Goal: Consume media (video, audio): Consume media (video, audio)

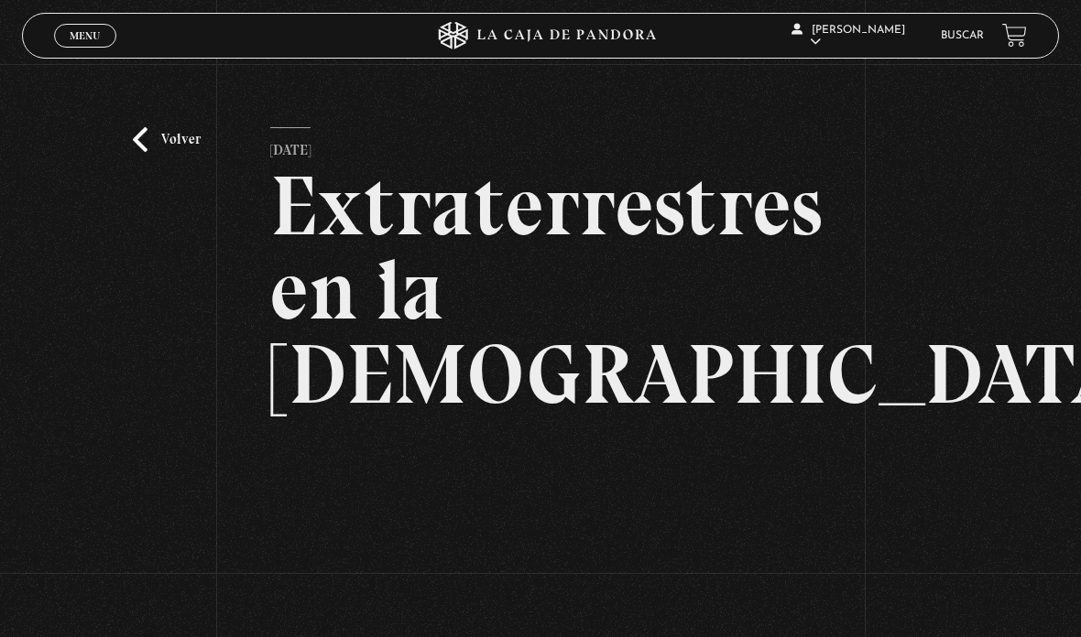
scroll to position [196, 0]
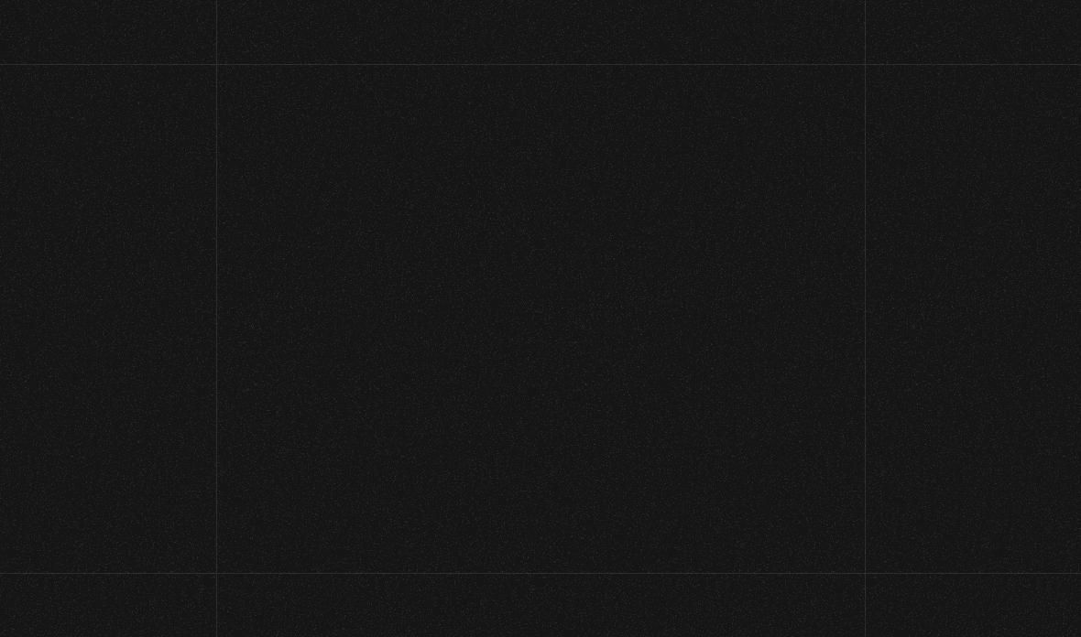
scroll to position [196, 0]
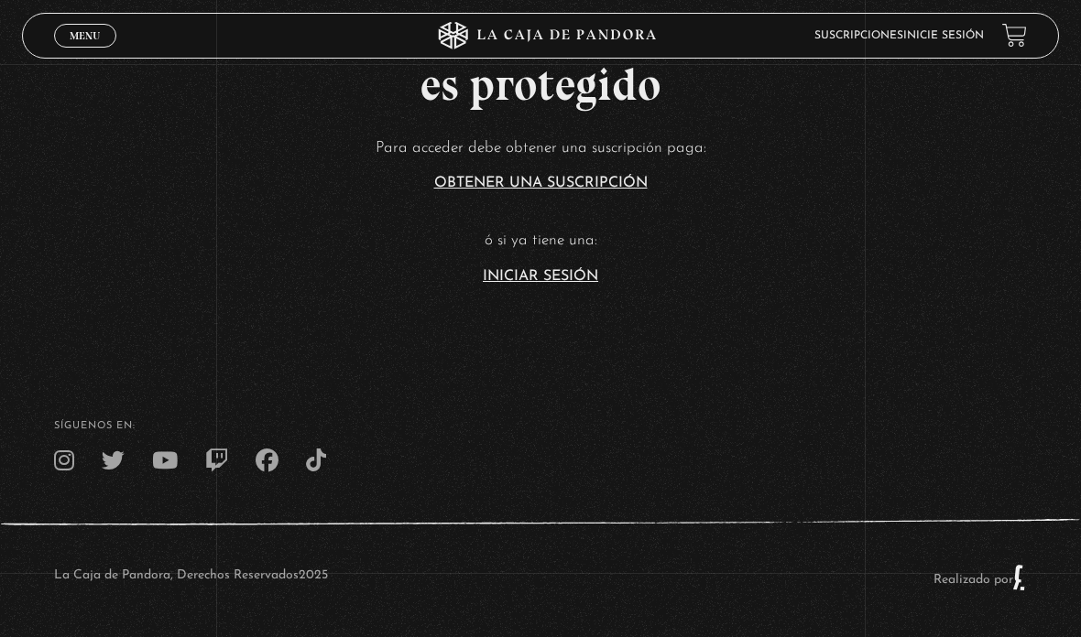
click at [544, 251] on article "Para acceder debe obtener una suscripción paga: Obtener una suscripción ó si ya…" at bounding box center [540, 209] width 1081 height 149
click at [540, 271] on link "Iniciar Sesión" at bounding box center [540, 276] width 115 height 15
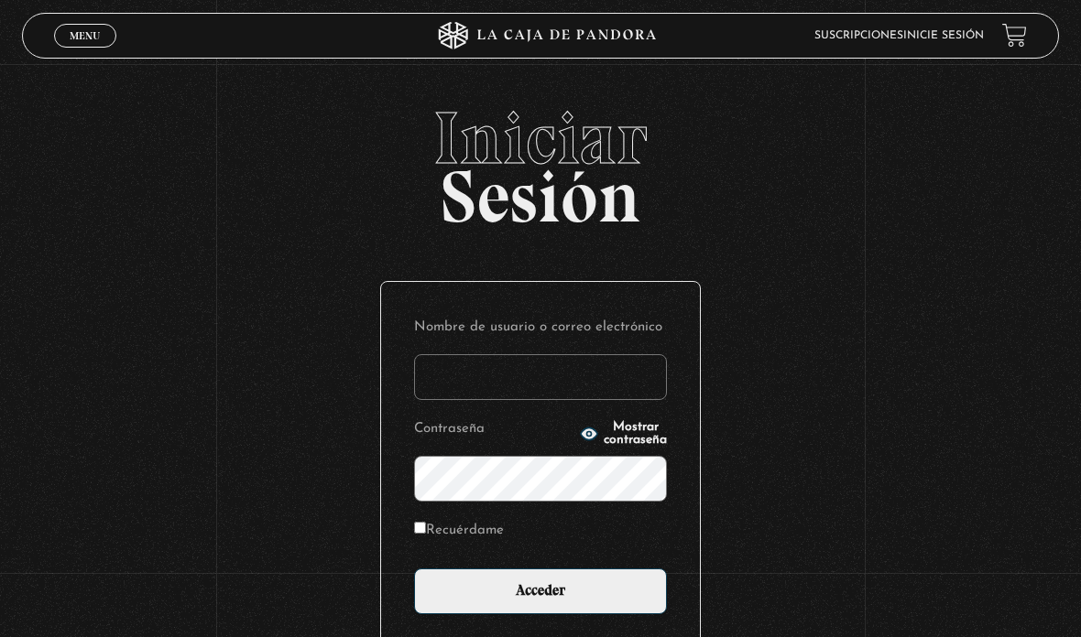
type input "aleebuenoo@hotmail.com"
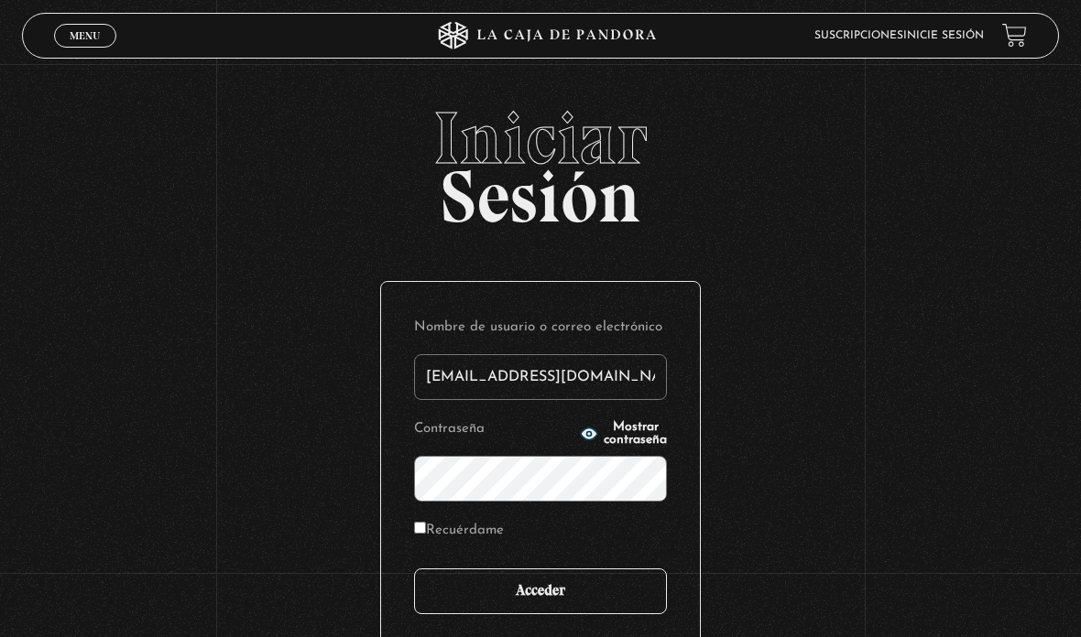
click at [536, 599] on input "Acceder" at bounding box center [540, 592] width 253 height 46
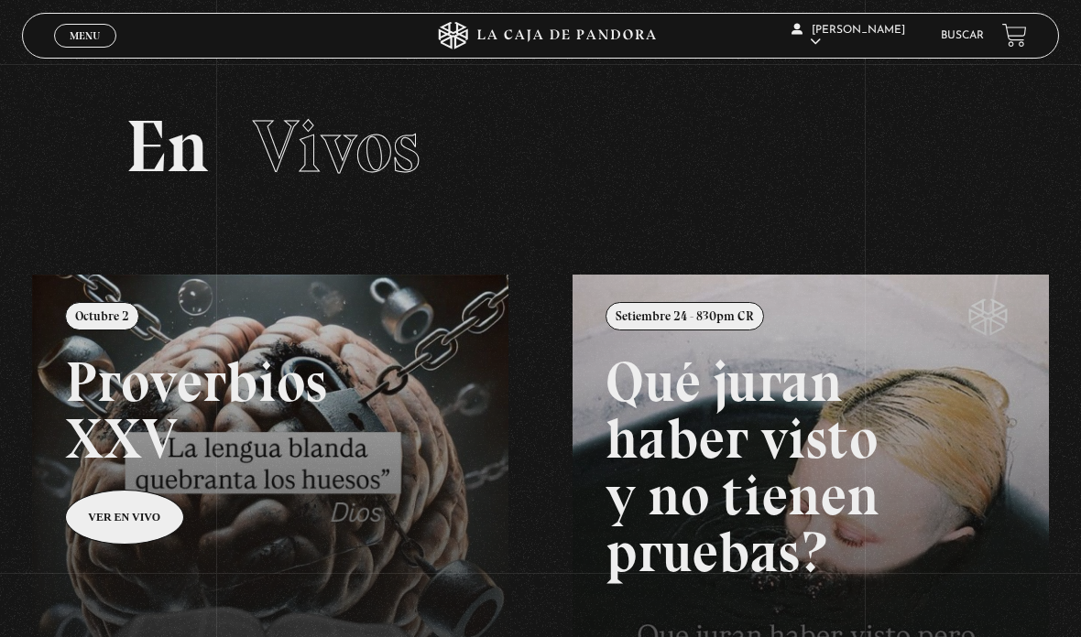
click at [74, 41] on span "Menu" at bounding box center [85, 35] width 30 height 11
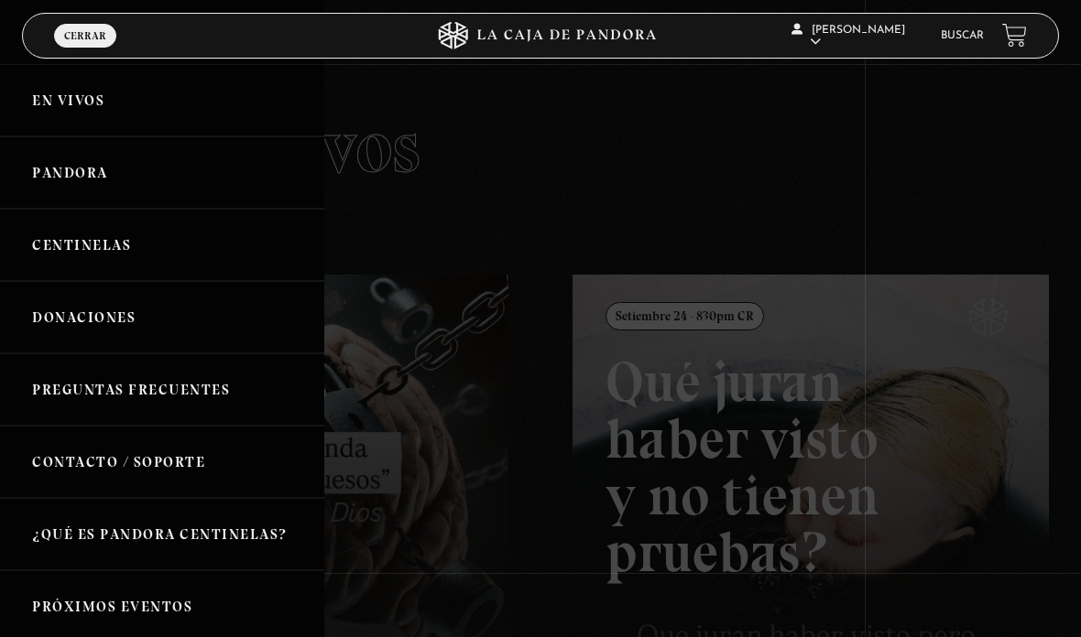
click at [53, 114] on link "En vivos" at bounding box center [162, 100] width 324 height 72
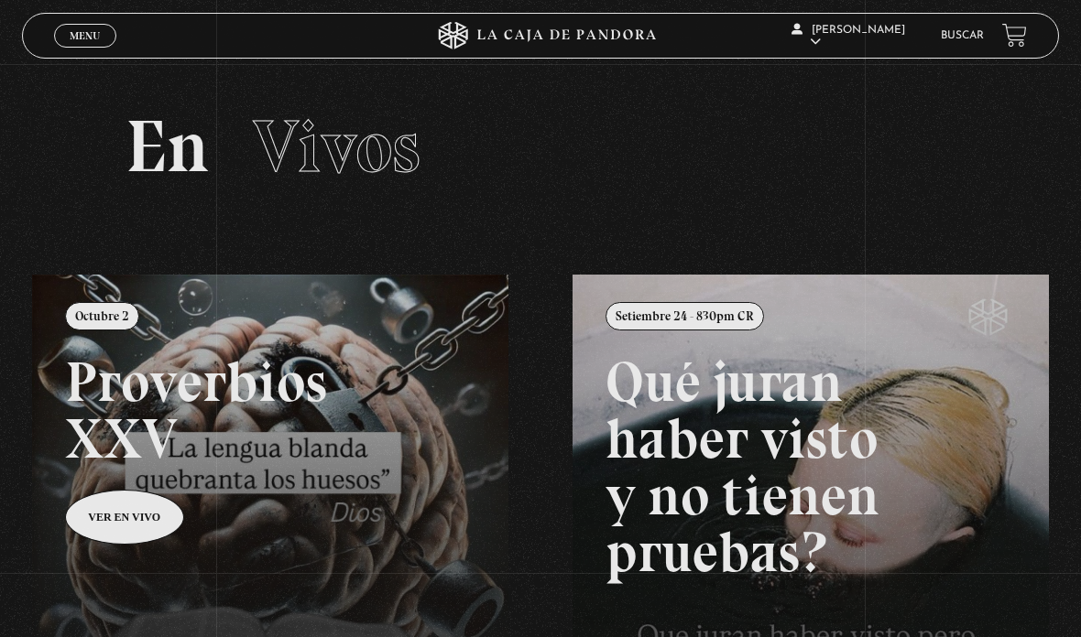
click at [93, 48] on span "Cerrar" at bounding box center [85, 52] width 43 height 13
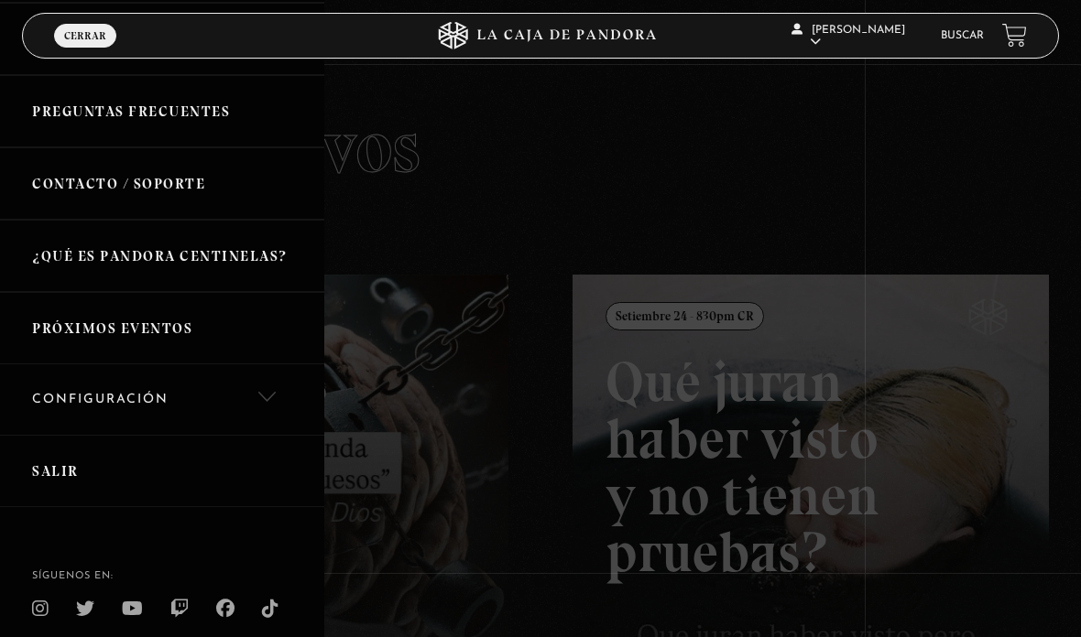
scroll to position [277, 0]
click at [74, 327] on link "Próximos Eventos" at bounding box center [162, 329] width 324 height 72
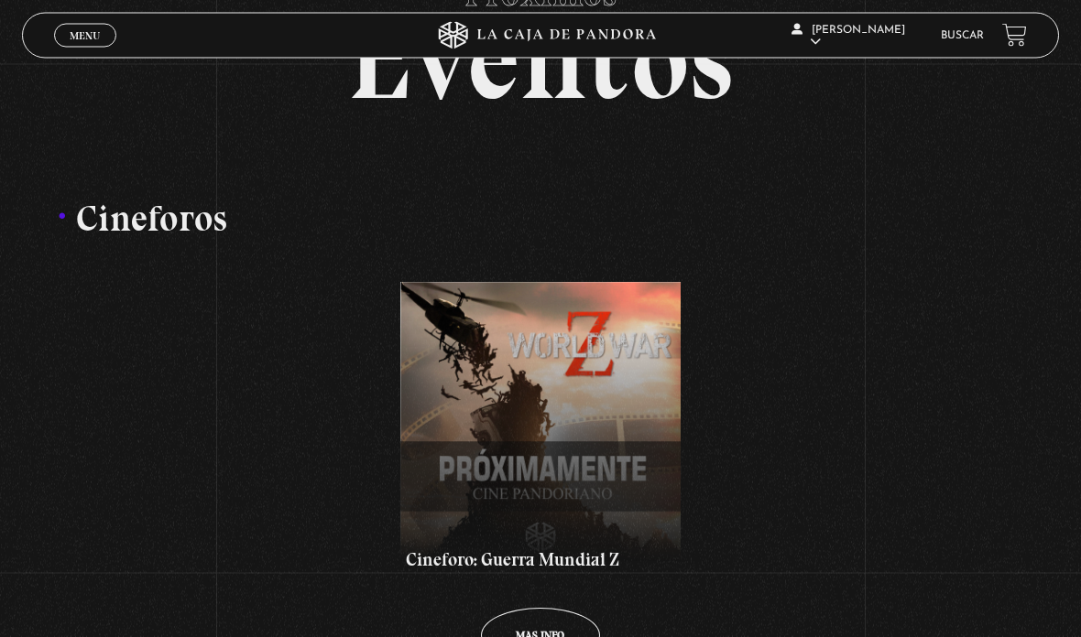
scroll to position [156, 0]
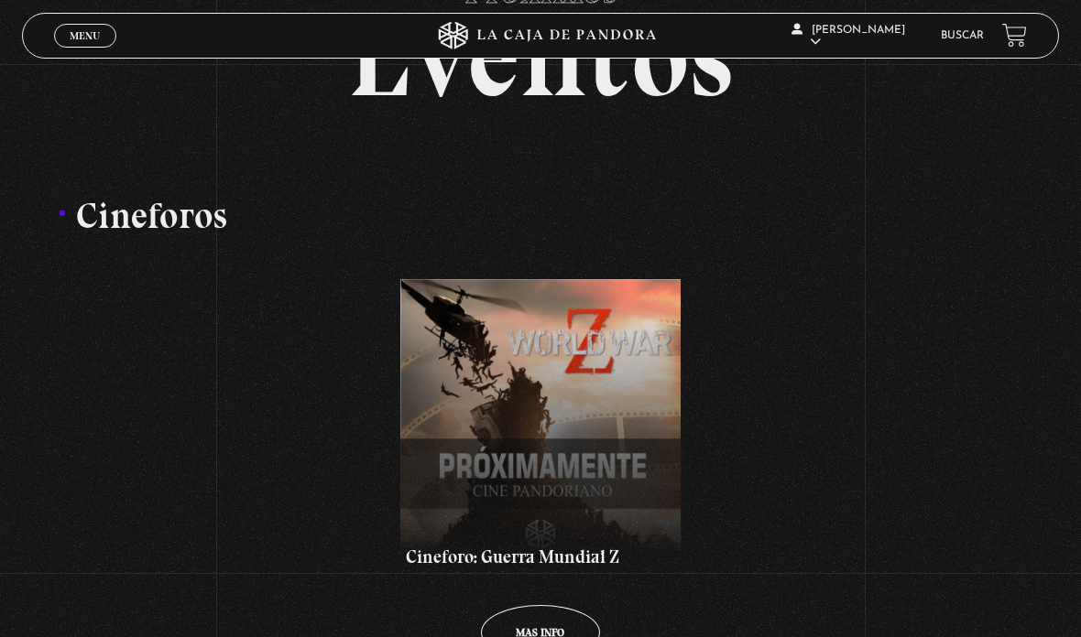
click at [69, 42] on link "Menu Cerrar" at bounding box center [85, 36] width 62 height 24
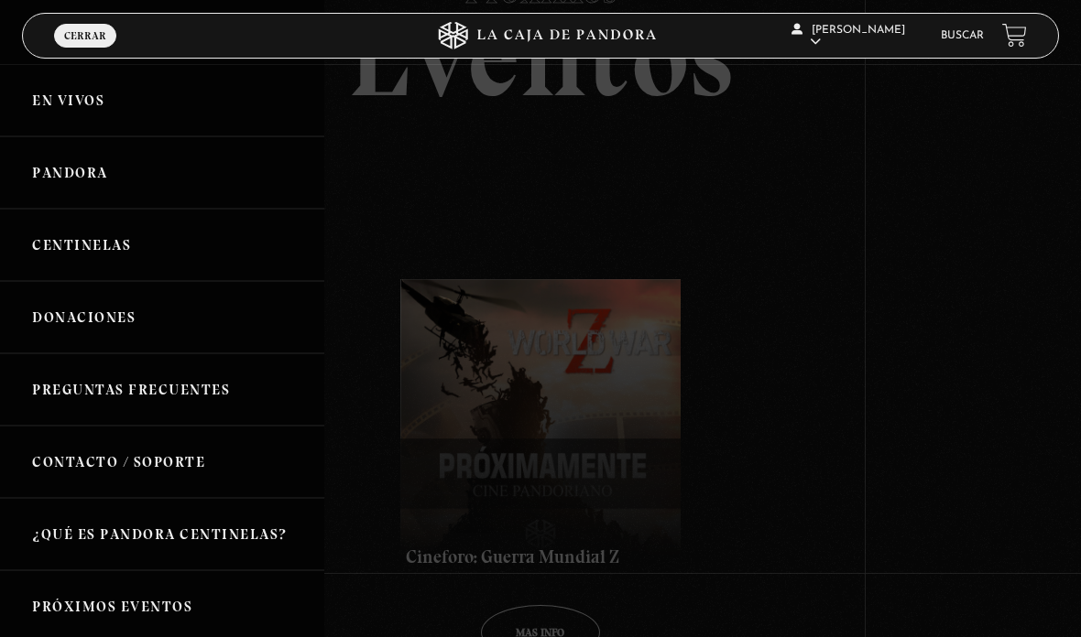
click at [59, 114] on link "En vivos" at bounding box center [162, 100] width 324 height 72
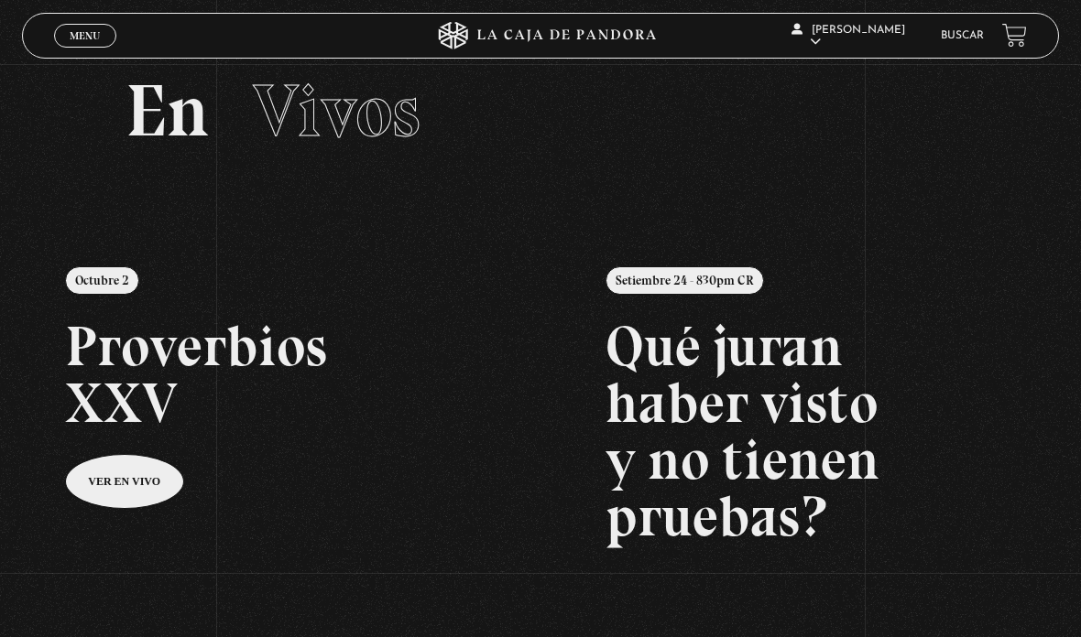
scroll to position [37, 0]
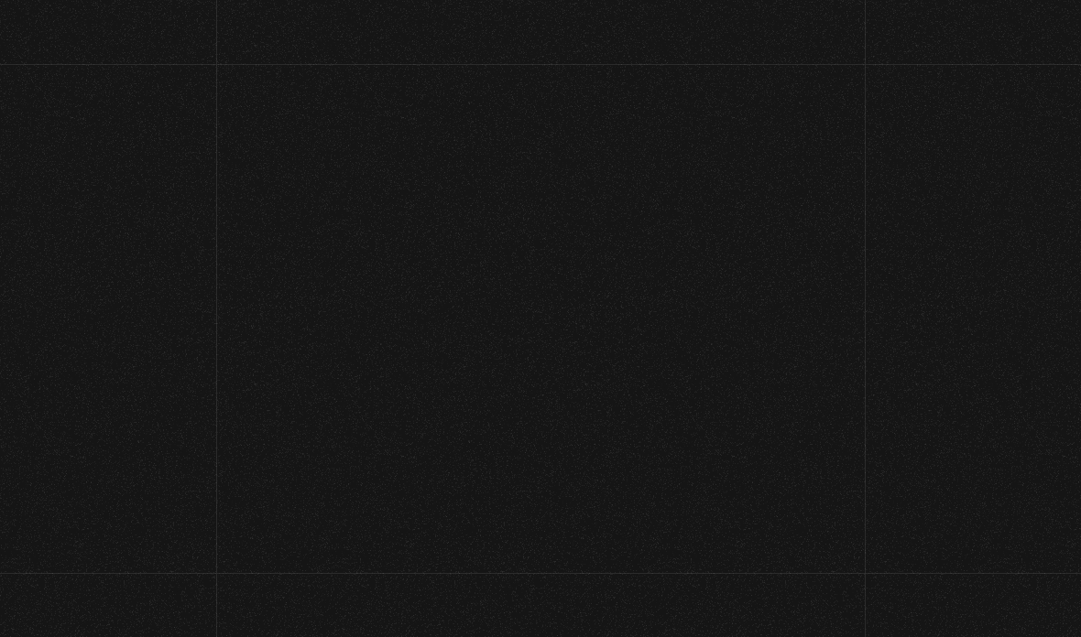
scroll to position [37, 0]
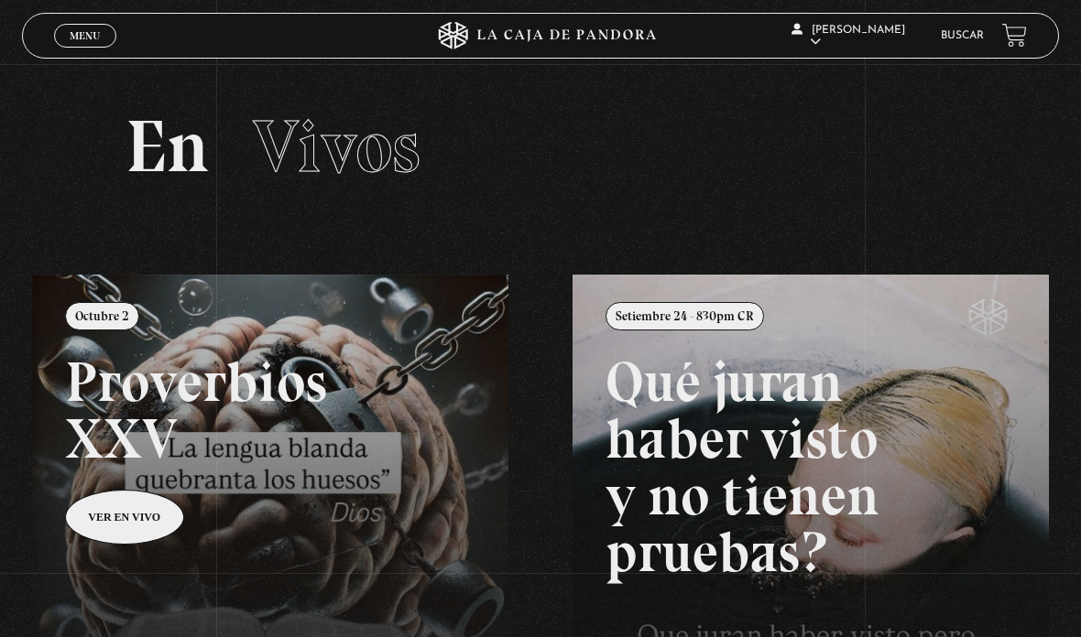
click at [85, 41] on span "Menu" at bounding box center [85, 35] width 30 height 11
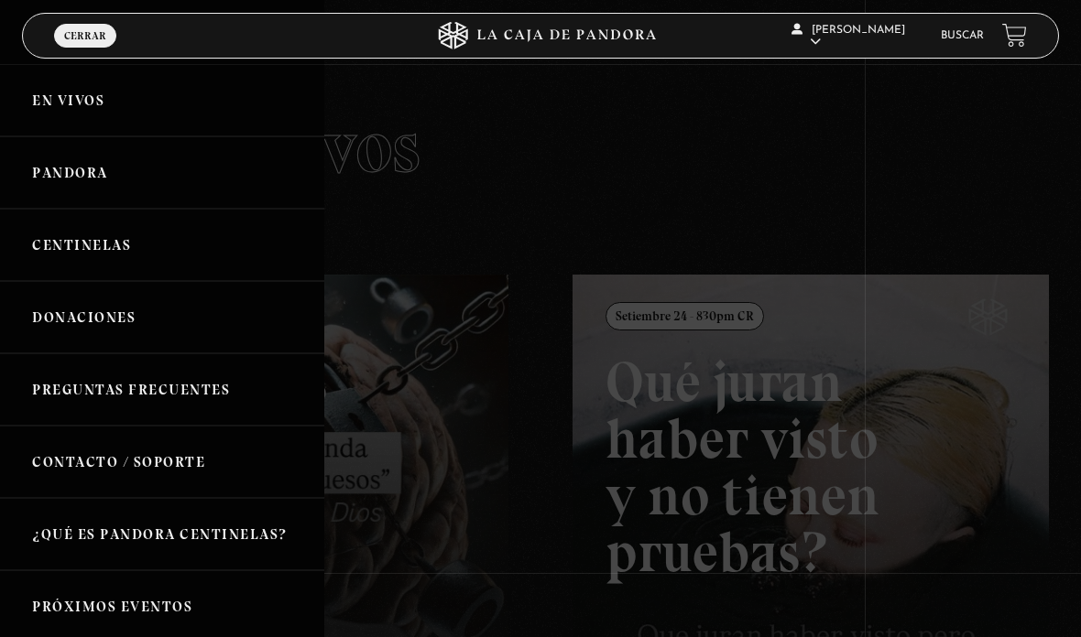
click at [61, 187] on link "Pandora" at bounding box center [162, 172] width 324 height 72
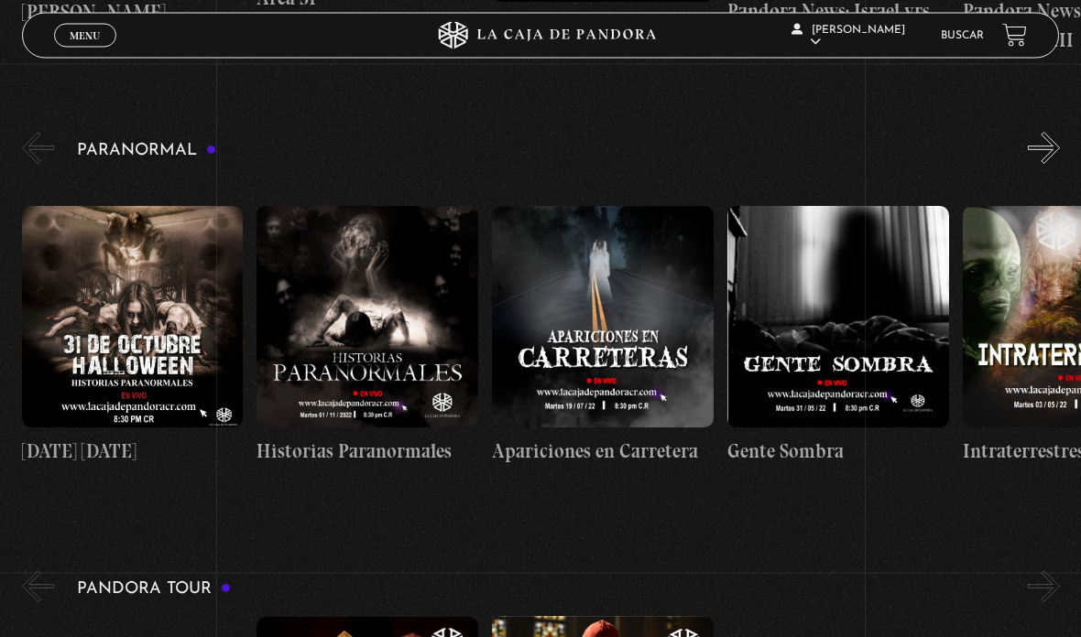
click at [99, 41] on span "Menu" at bounding box center [85, 35] width 30 height 11
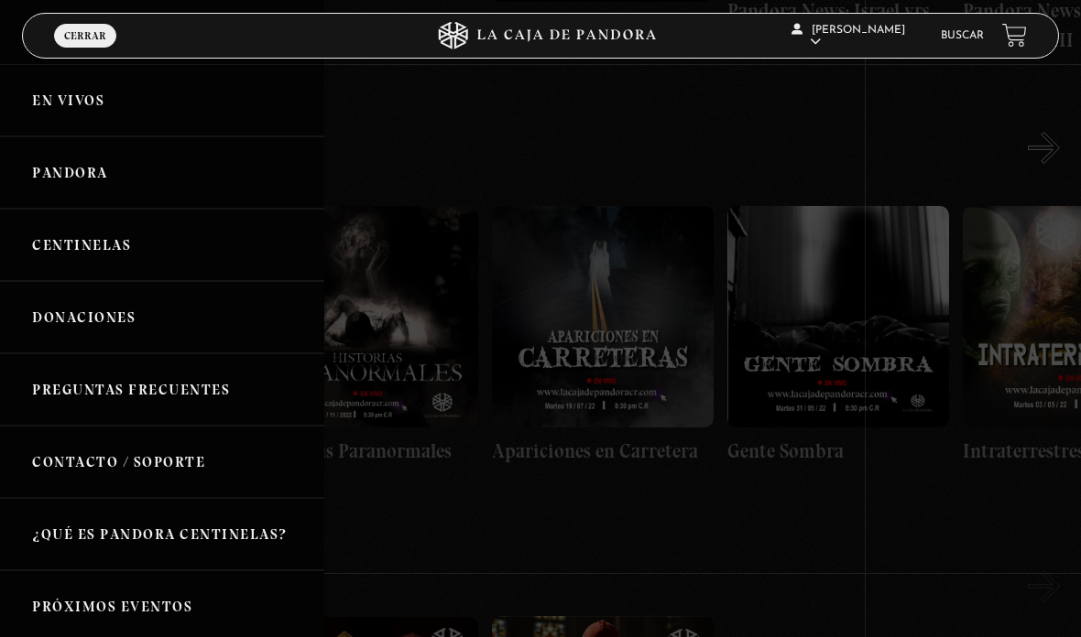
click at [44, 127] on link "En vivos" at bounding box center [162, 100] width 324 height 72
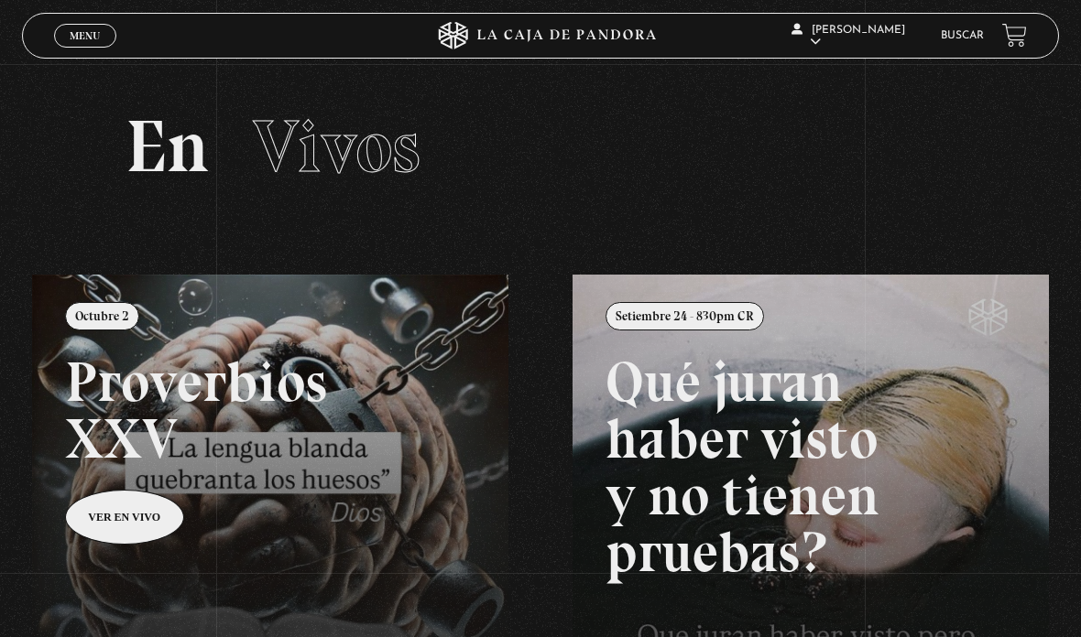
click at [130, 513] on link at bounding box center [572, 593] width 1081 height 637
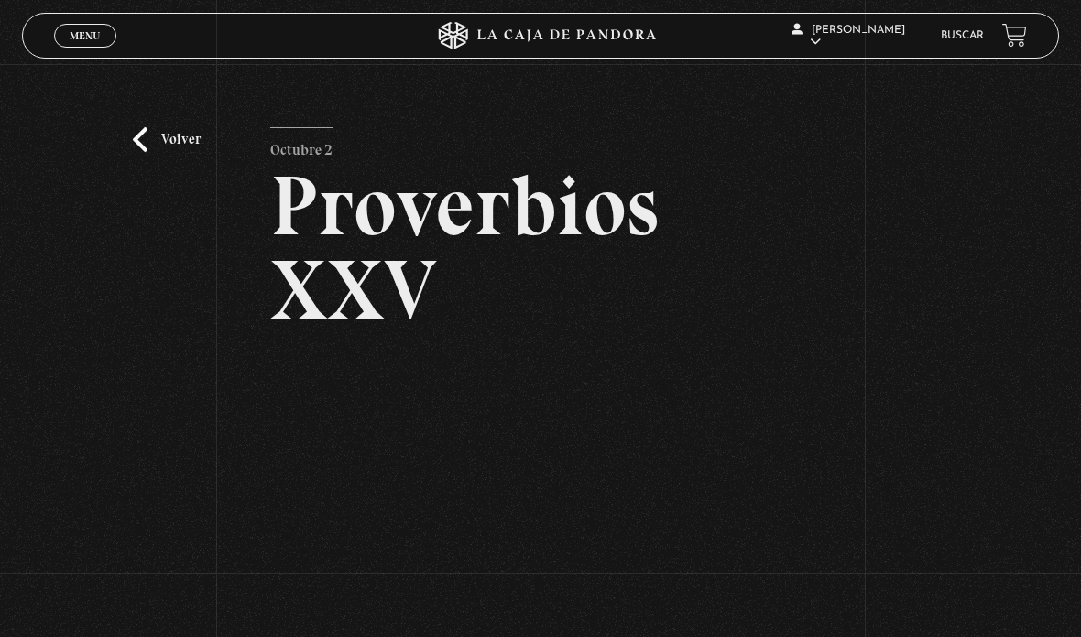
click at [183, 151] on link "Volver" at bounding box center [167, 139] width 68 height 25
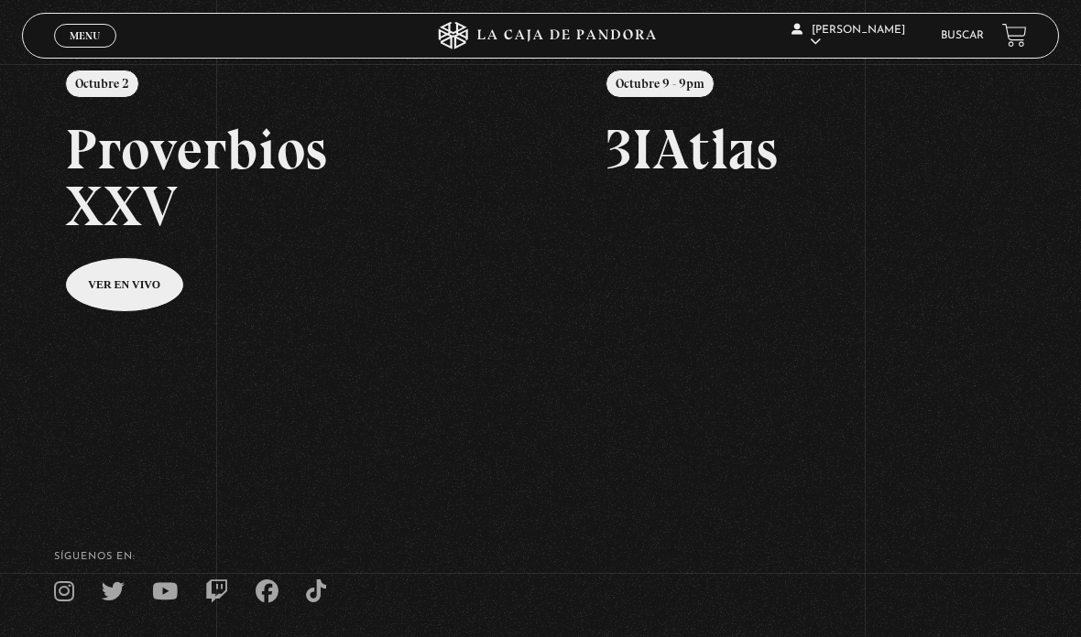
scroll to position [235, 0]
